Goal: Navigation & Orientation: Find specific page/section

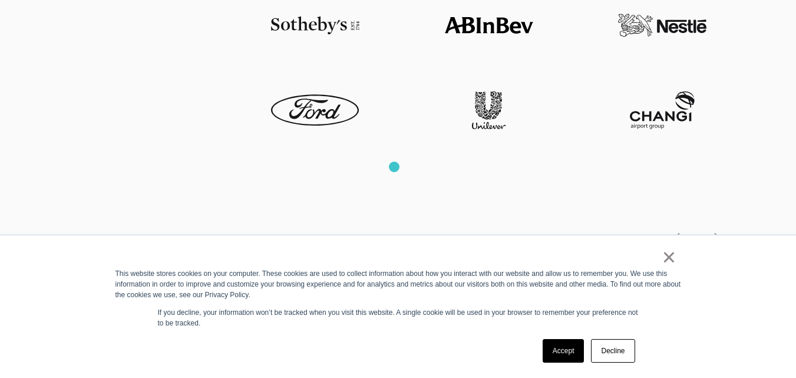
scroll to position [2651, 0]
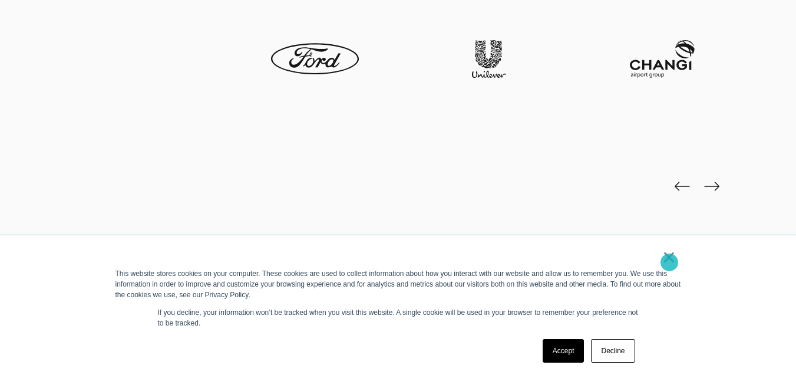
click at [669, 262] on link "×" at bounding box center [669, 257] width 14 height 11
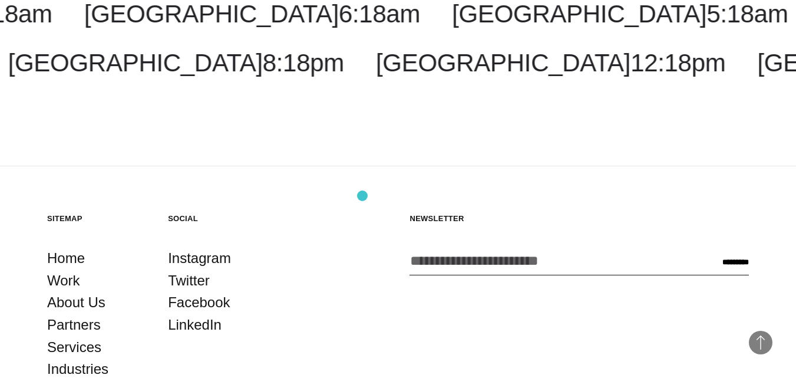
scroll to position [3810, 0]
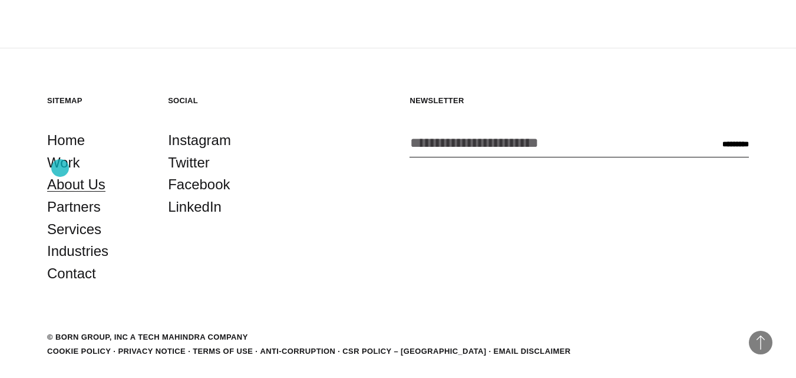
click at [61, 173] on link "About Us" at bounding box center [76, 184] width 58 height 22
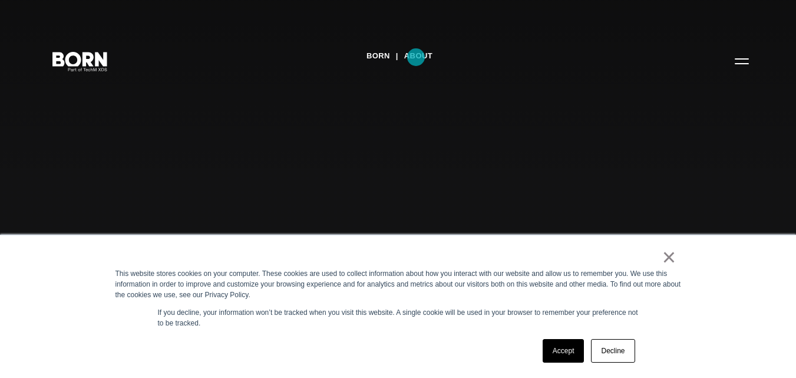
click at [416, 57] on link "About" at bounding box center [418, 56] width 28 height 18
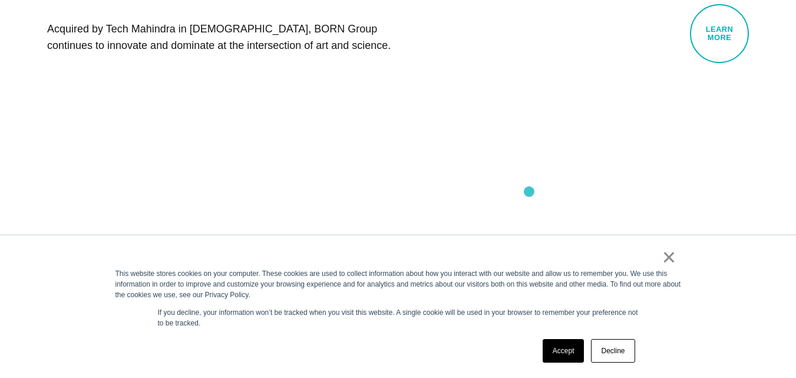
scroll to position [648, 0]
